Goal: Information Seeking & Learning: Learn about a topic

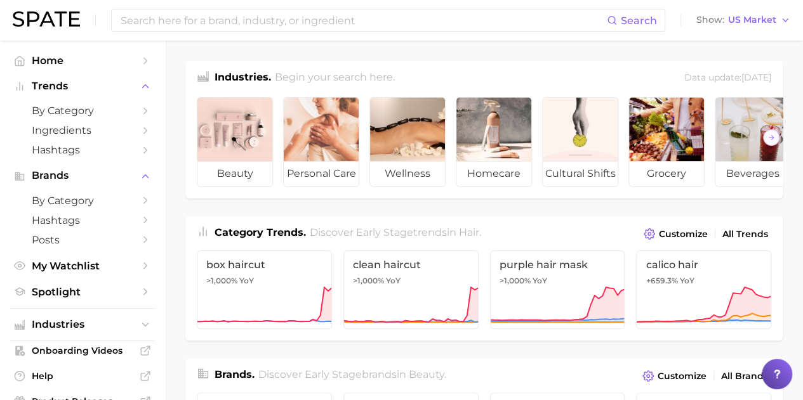
scroll to position [96, 0]
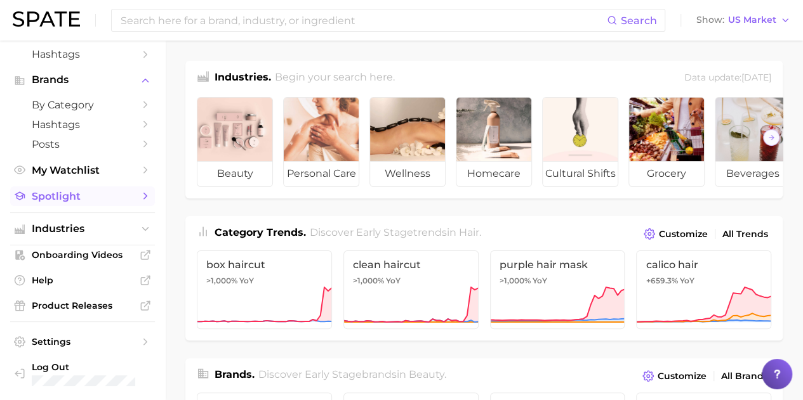
click at [62, 202] on span "Spotlight" at bounding box center [83, 196] width 102 height 12
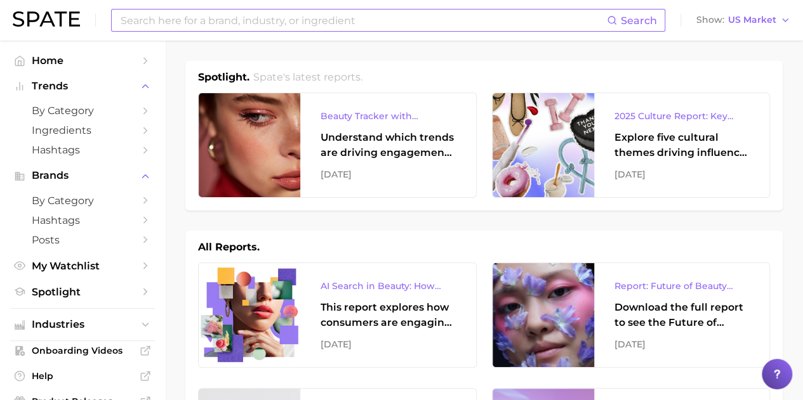
click at [362, 20] on input at bounding box center [362, 21] width 487 height 22
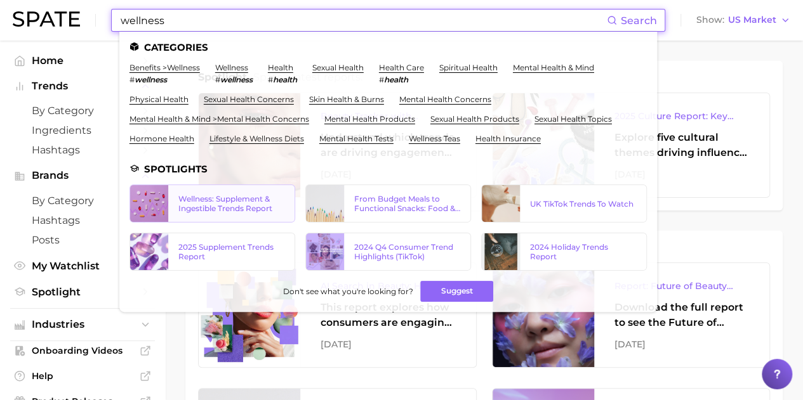
type input "wellness"
click at [234, 200] on div "Wellness: Supplement & Ingestible Trends Report" at bounding box center [231, 203] width 106 height 19
click at [228, 249] on div "2025 Supplement Trends Report" at bounding box center [231, 251] width 106 height 19
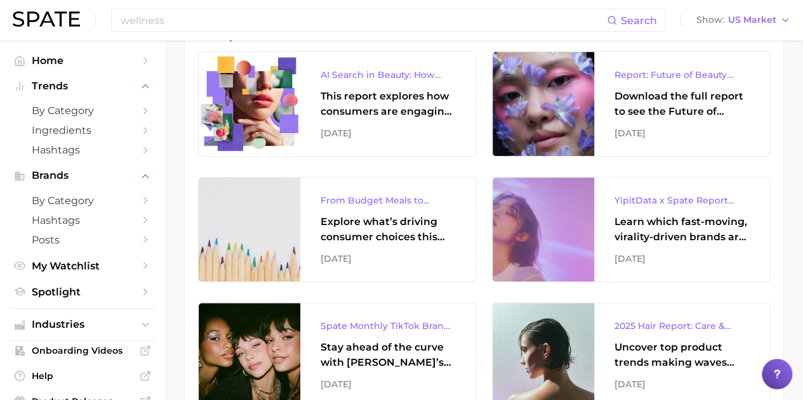
scroll to position [221, 0]
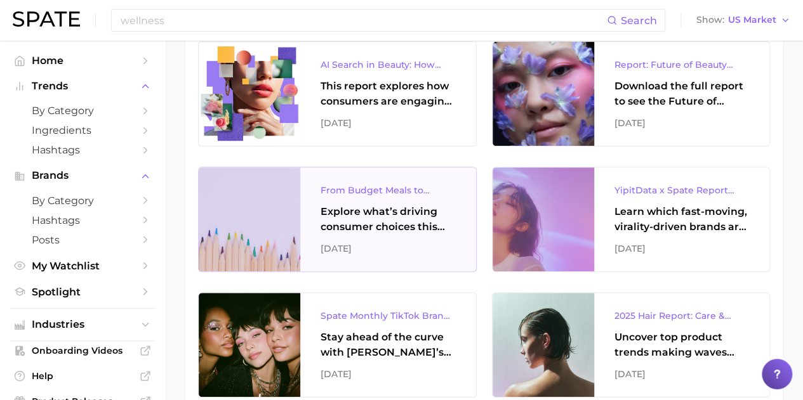
click at [372, 221] on div "Explore what’s driving consumer choices this back-to-school season From budget-…" at bounding box center [387, 219] width 135 height 30
